Goal: Task Accomplishment & Management: Use online tool/utility

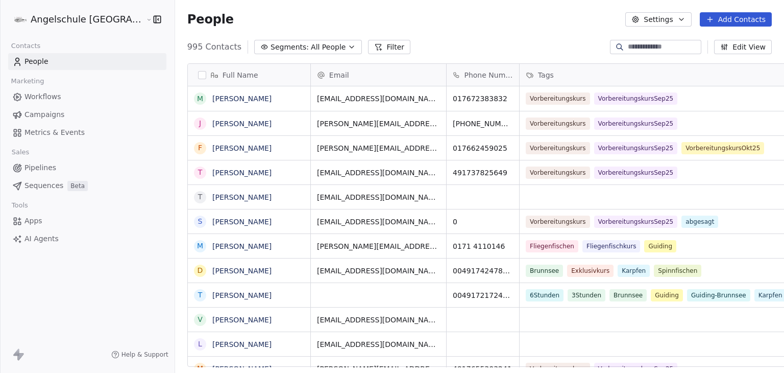
scroll to position [8, 8]
click at [55, 18] on html "Angelschule [GEOGRAPHIC_DATA] Contacts People Marketing Workflows Campaigns Met…" at bounding box center [392, 186] width 784 height 373
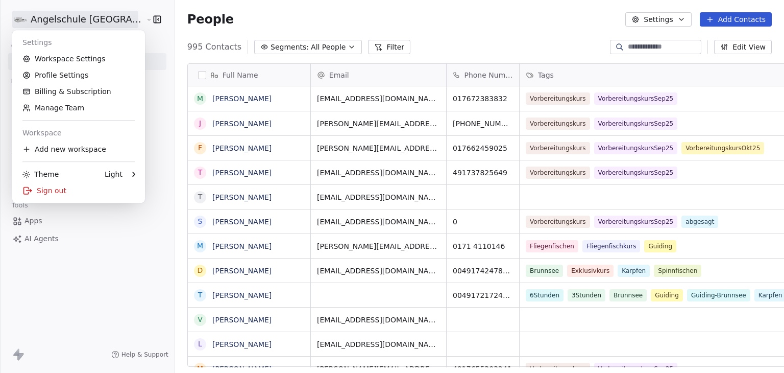
click at [303, 27] on html "Angelschule [GEOGRAPHIC_DATA] Contacts People Marketing Workflows Campaigns Met…" at bounding box center [392, 186] width 784 height 373
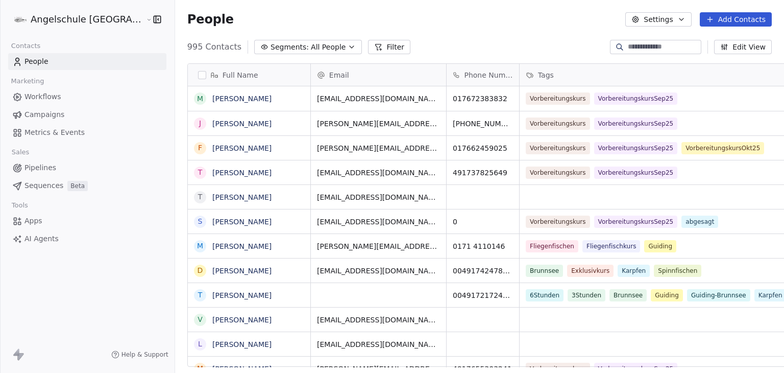
click at [53, 96] on span "Workflows" at bounding box center [43, 96] width 37 height 11
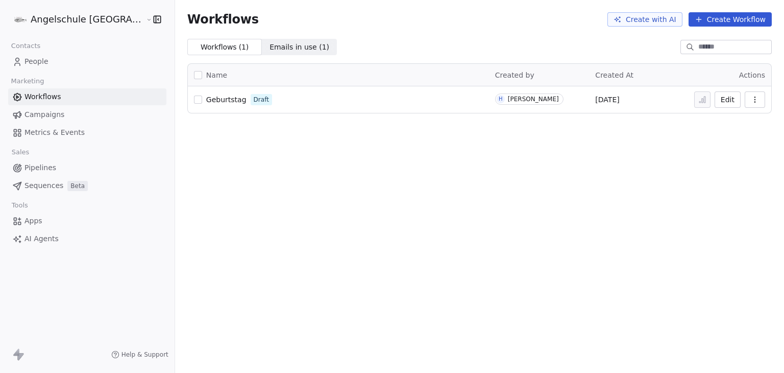
click at [45, 110] on span "Campaigns" at bounding box center [45, 114] width 40 height 11
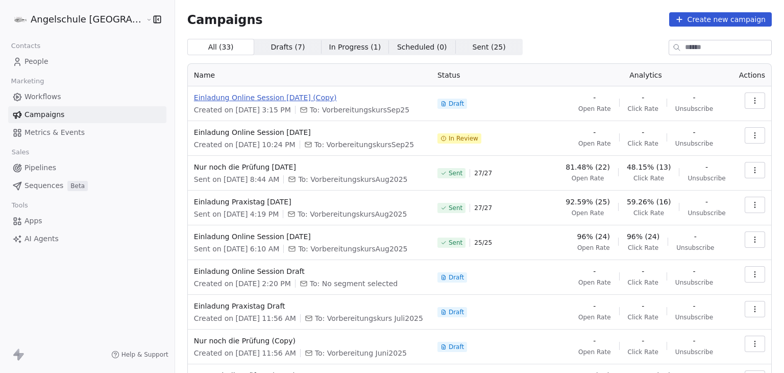
click at [279, 94] on span "Einladung Online Session [DATE] (Copy)" at bounding box center [309, 97] width 231 height 10
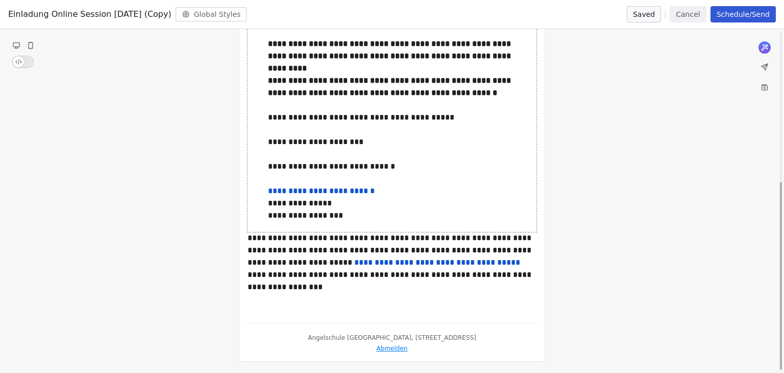
scroll to position [278, 0]
click at [685, 17] on button "Cancel" at bounding box center [688, 14] width 36 height 16
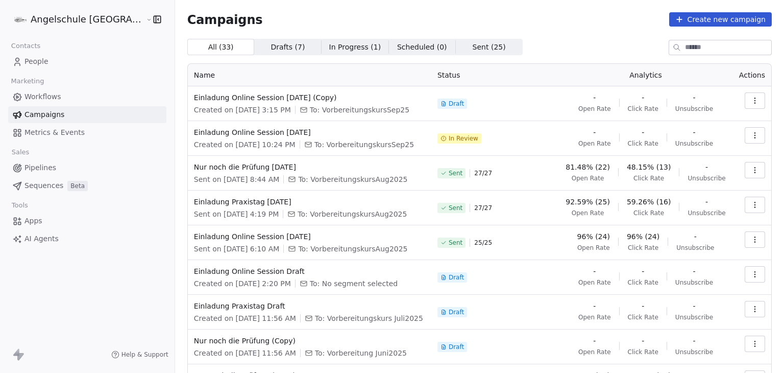
click at [759, 133] on td at bounding box center [752, 138] width 39 height 35
click at [754, 134] on button "button" at bounding box center [755, 135] width 20 height 16
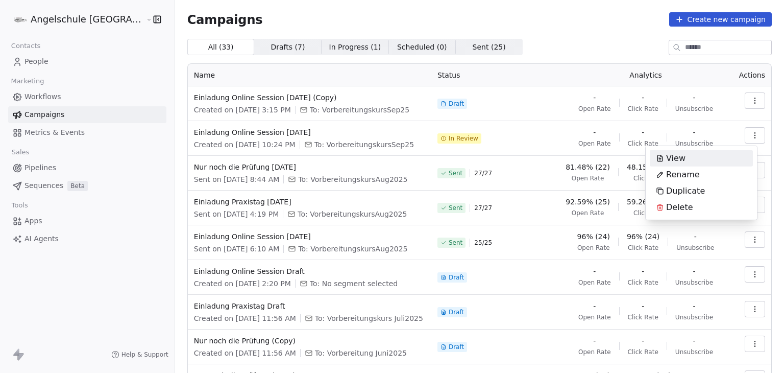
click at [519, 53] on html "Angelschule [GEOGRAPHIC_DATA] Contacts People Marketing Workflows Campaigns Met…" at bounding box center [392, 186] width 784 height 373
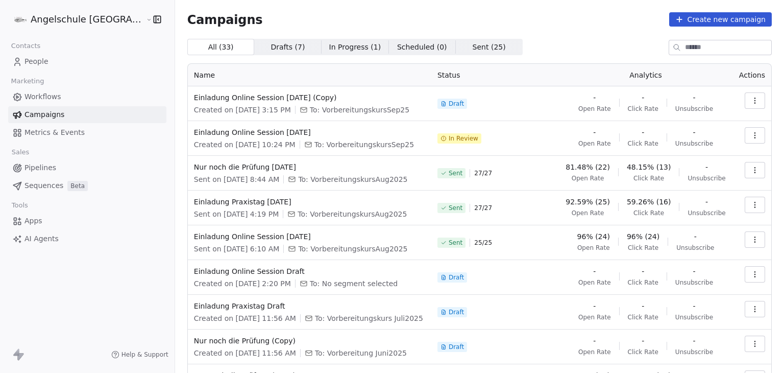
drag, startPoint x: 307, startPoint y: 132, endPoint x: 156, endPoint y: 132, distance: 151.6
click at [188, 132] on td "Einladung Online Session [DATE] Created on [DATE] 10:24 PM To: Vorbereitungskur…" at bounding box center [310, 138] width 244 height 35
copy span "Einladung Online Session [DATE]"
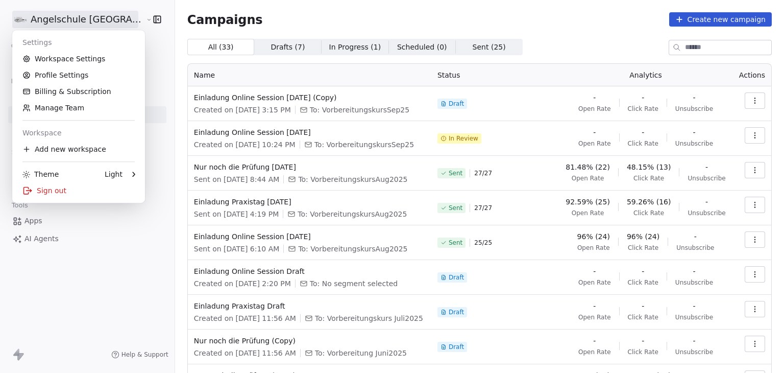
click at [60, 16] on html "Angelschule [GEOGRAPHIC_DATA] Contacts People Marketing Workflows Campaigns Met…" at bounding box center [392, 186] width 784 height 373
click at [67, 183] on div "Sign out" at bounding box center [78, 190] width 125 height 16
